Goal: Task Accomplishment & Management: Manage account settings

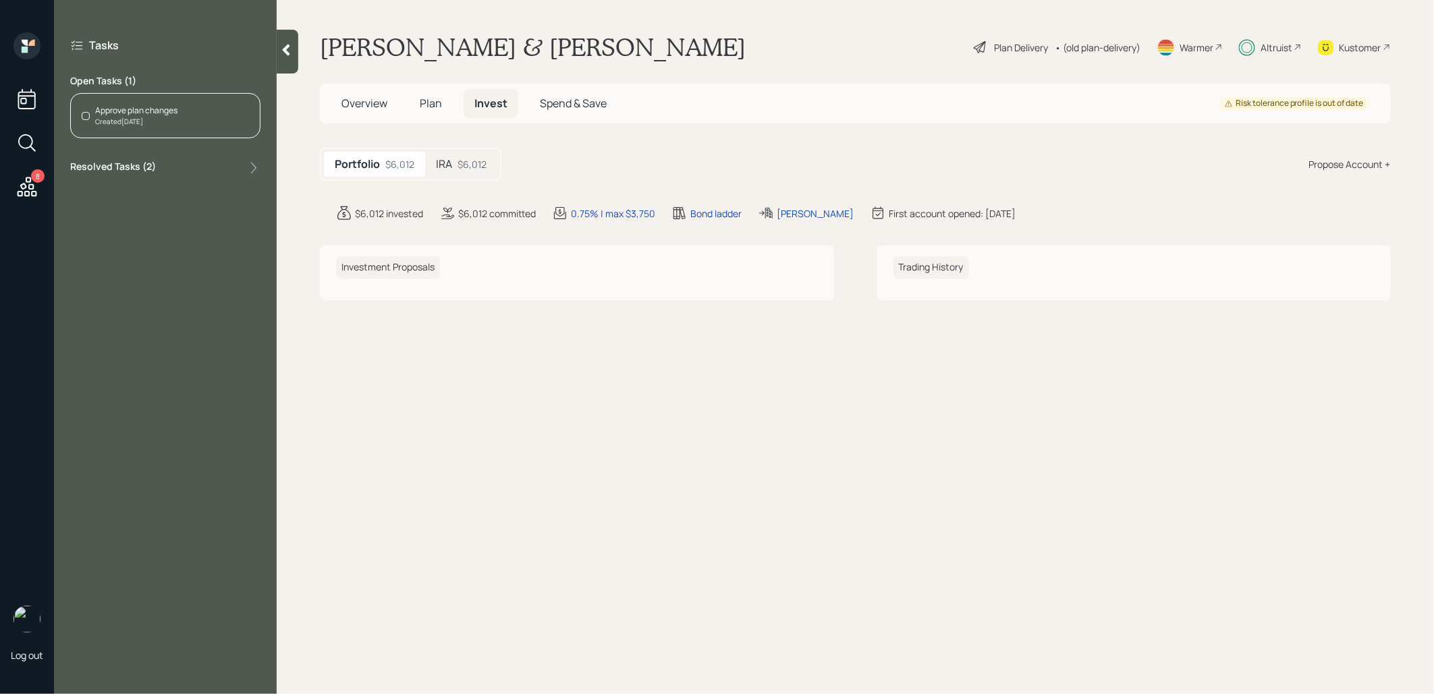
click at [468, 162] on div "$6,012" at bounding box center [472, 164] width 29 height 14
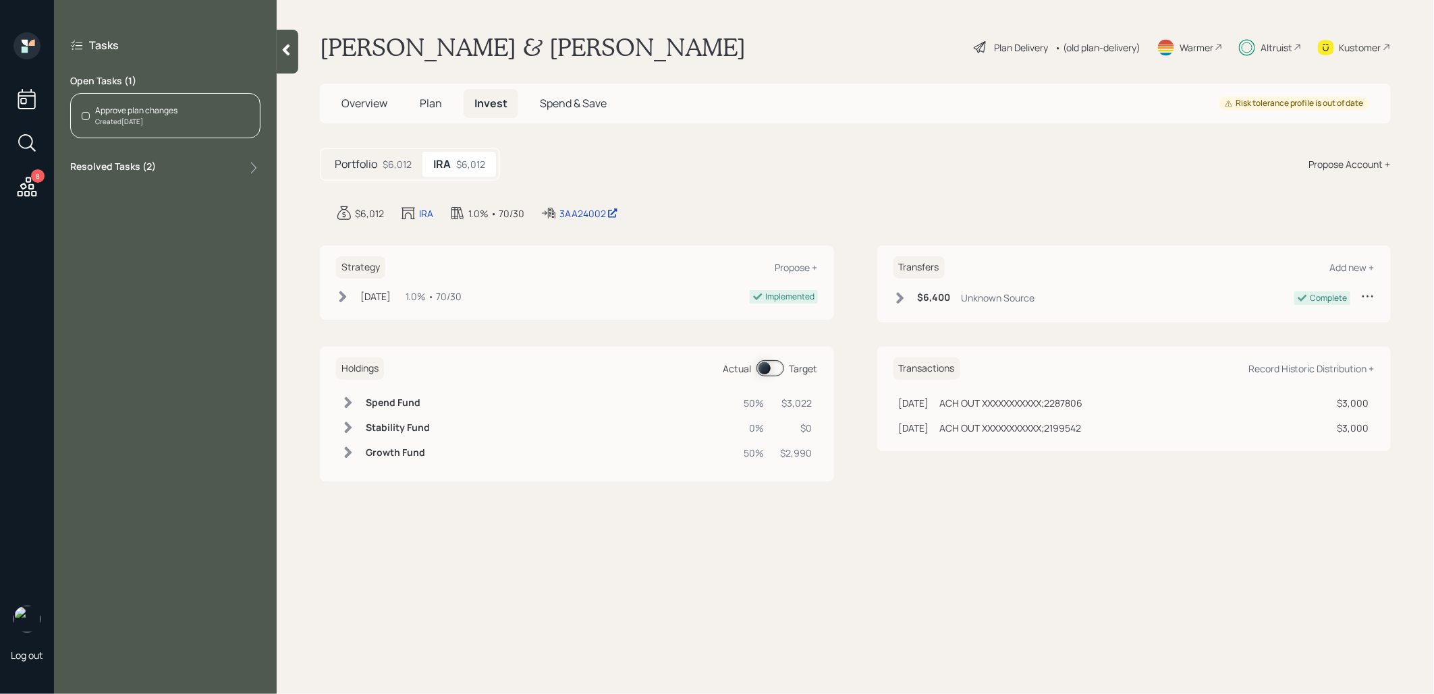
click at [765, 367] on span at bounding box center [771, 368] width 28 height 16
click at [777, 364] on span at bounding box center [771, 368] width 28 height 16
click at [196, 112] on div "Approve plan changes Created Yesterday" at bounding box center [165, 115] width 190 height 45
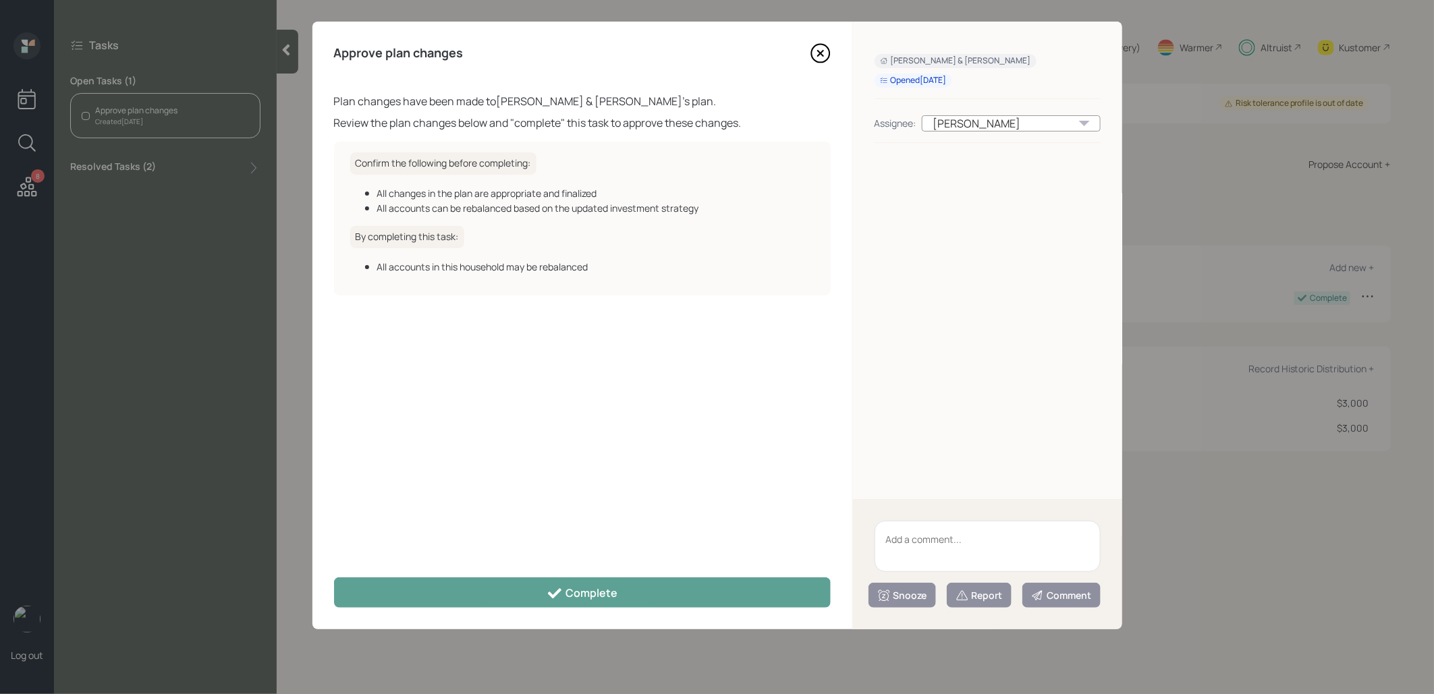
click at [950, 541] on textarea at bounding box center [988, 546] width 226 height 51
type textarea "raising cash manually"
click at [910, 603] on button "Snooze" at bounding box center [902, 595] width 67 height 25
click at [897, 483] on button "1 day" at bounding box center [902, 485] width 66 height 27
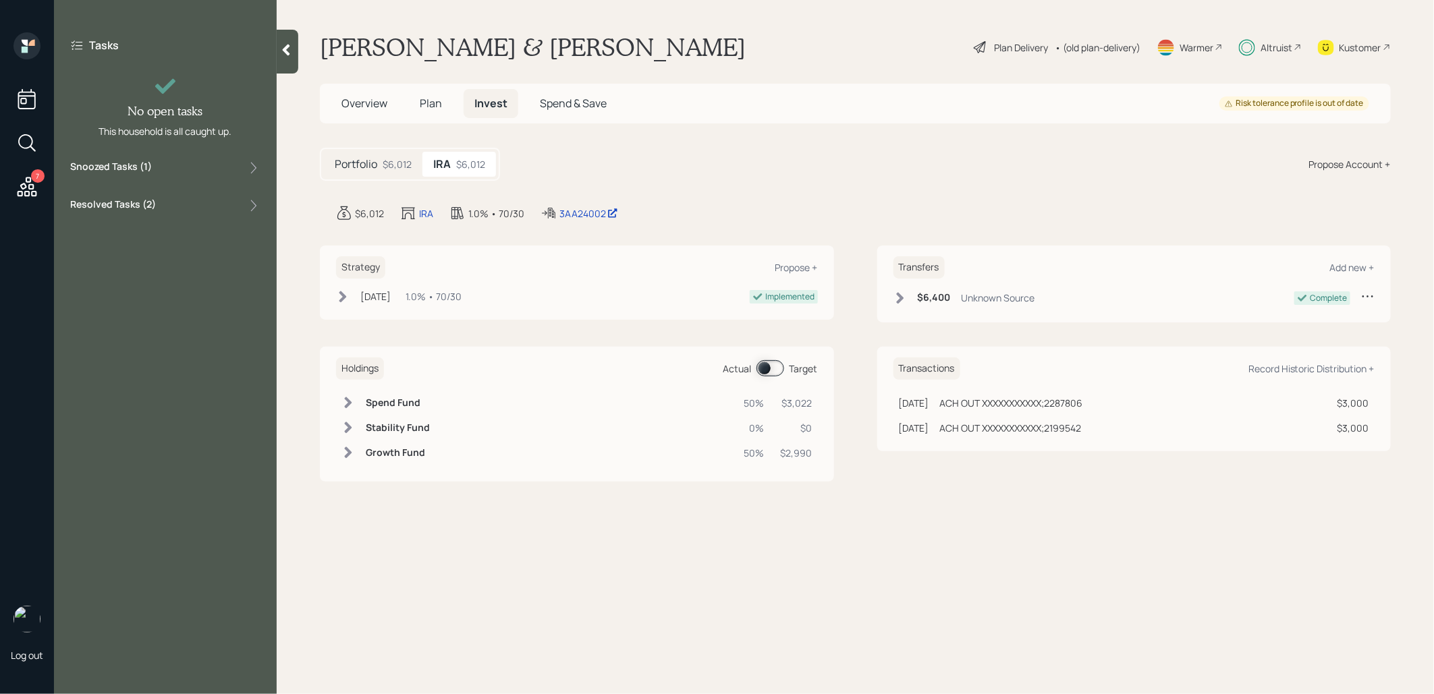
click at [28, 188] on icon at bounding box center [27, 187] width 24 height 24
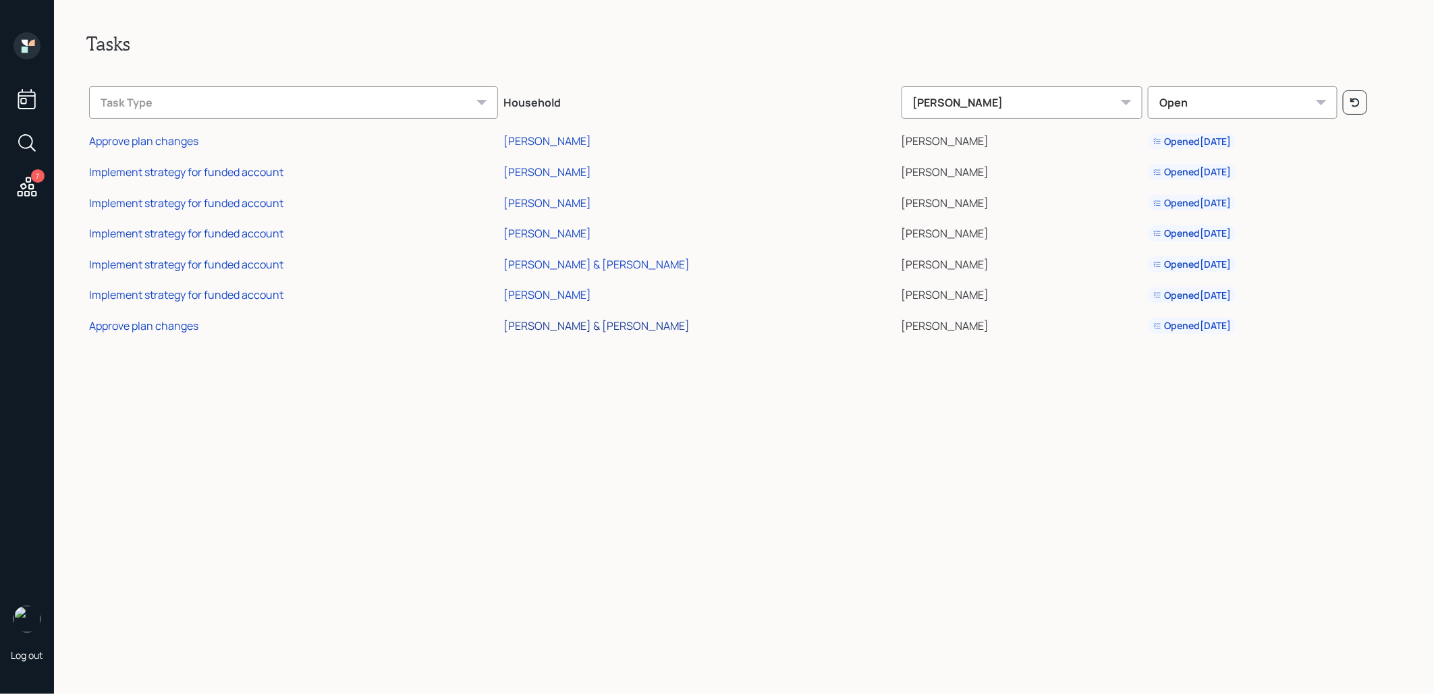
click at [584, 327] on div "[PERSON_NAME] & [PERSON_NAME]" at bounding box center [596, 326] width 186 height 15
